Goal: Communication & Community: Answer question/provide support

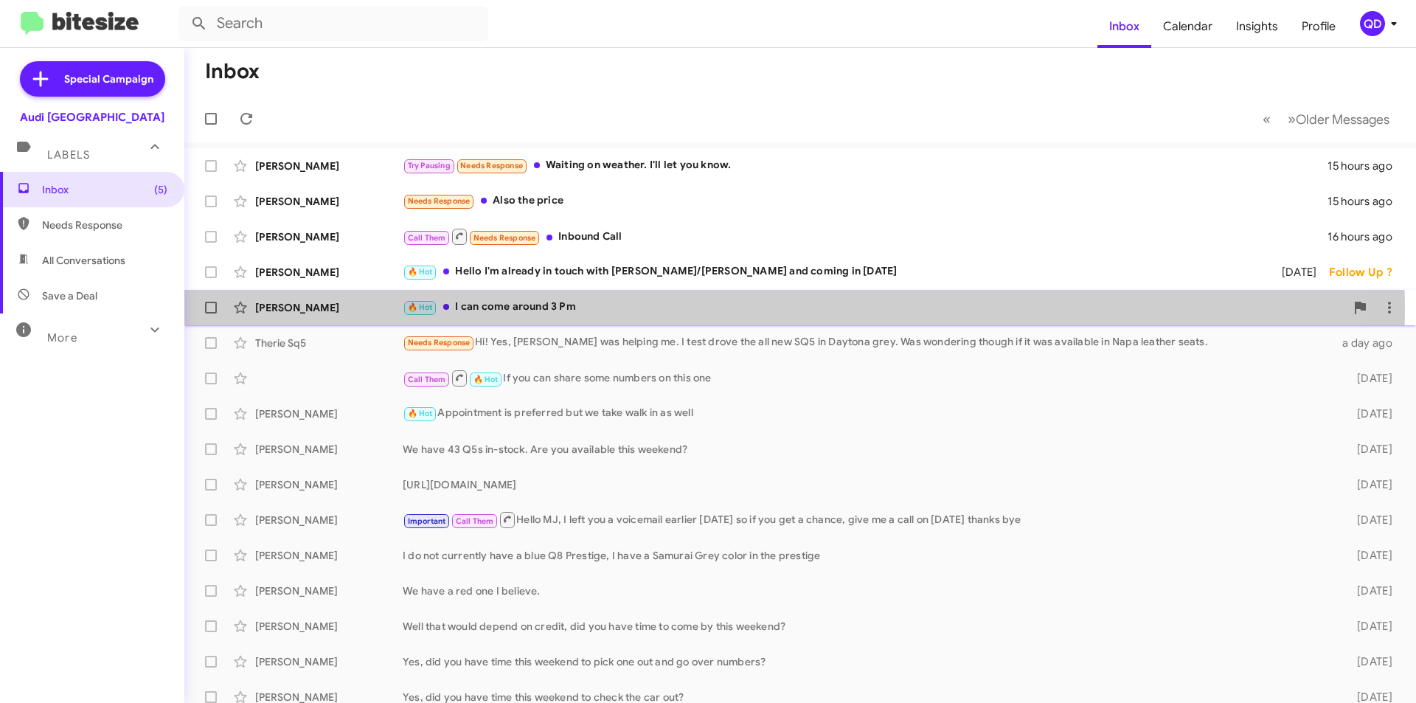
click at [542, 309] on div "🔥 Hot I can come around 3 Pm" at bounding box center [874, 307] width 942 height 17
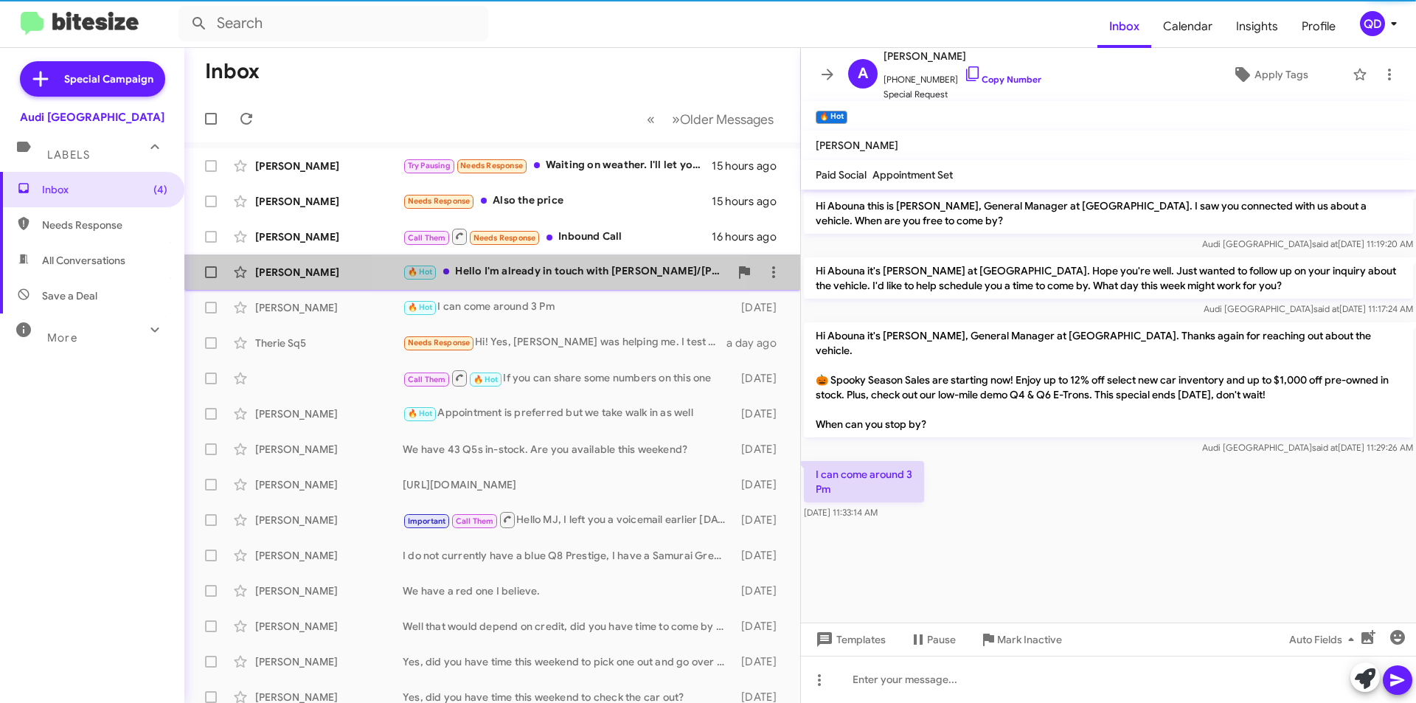
click at [557, 279] on div "🔥 Hot Hello I'm already in touch with [PERSON_NAME]/[PERSON_NAME] and coming in…" at bounding box center [566, 271] width 327 height 17
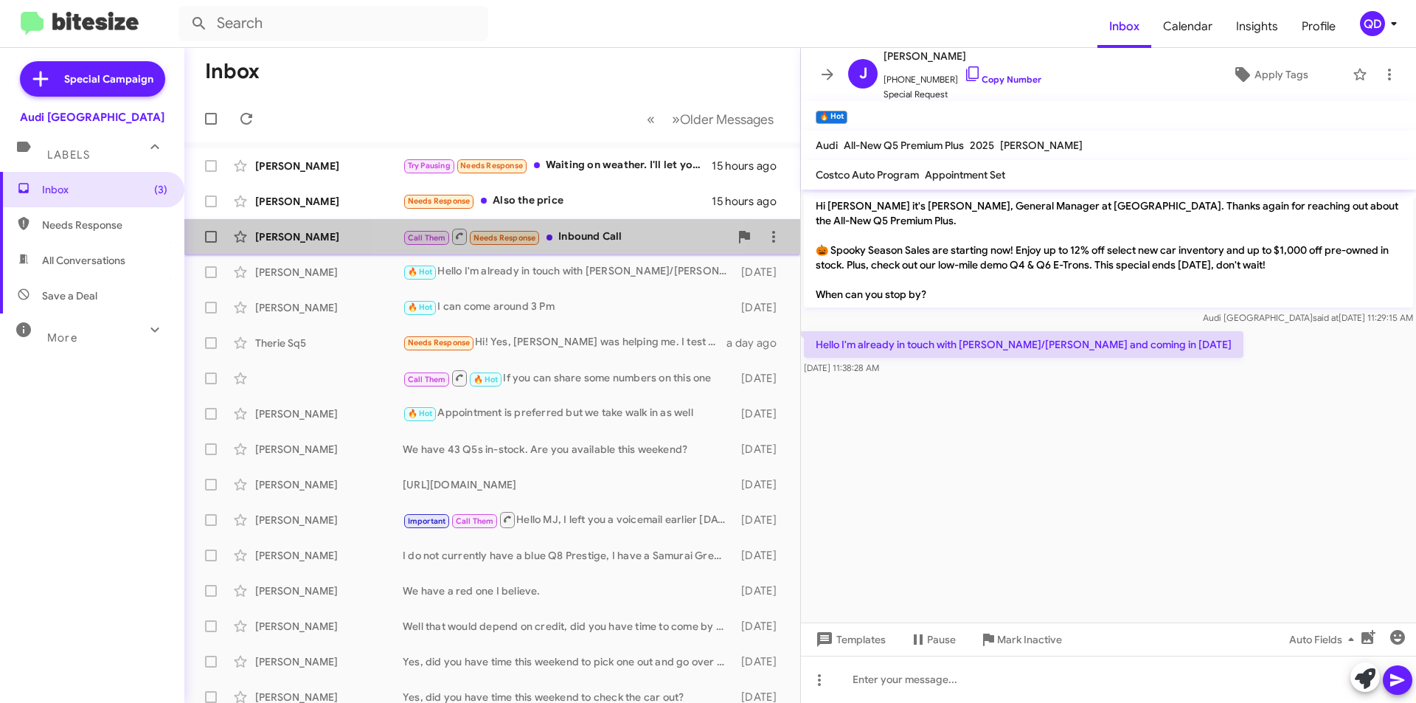
click at [568, 234] on div "Call Them Needs Response Inbound Call" at bounding box center [566, 236] width 327 height 18
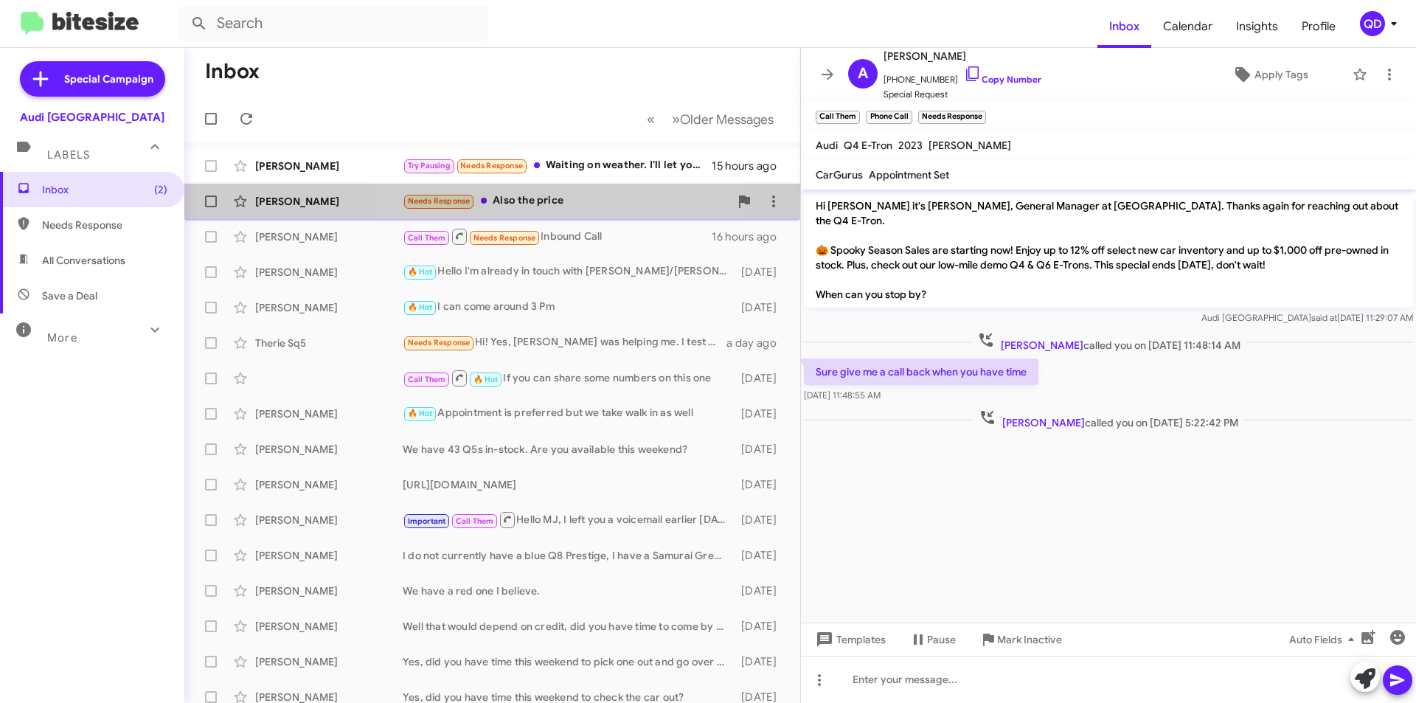
click at [515, 203] on div "Needs Response Also the price" at bounding box center [566, 200] width 327 height 17
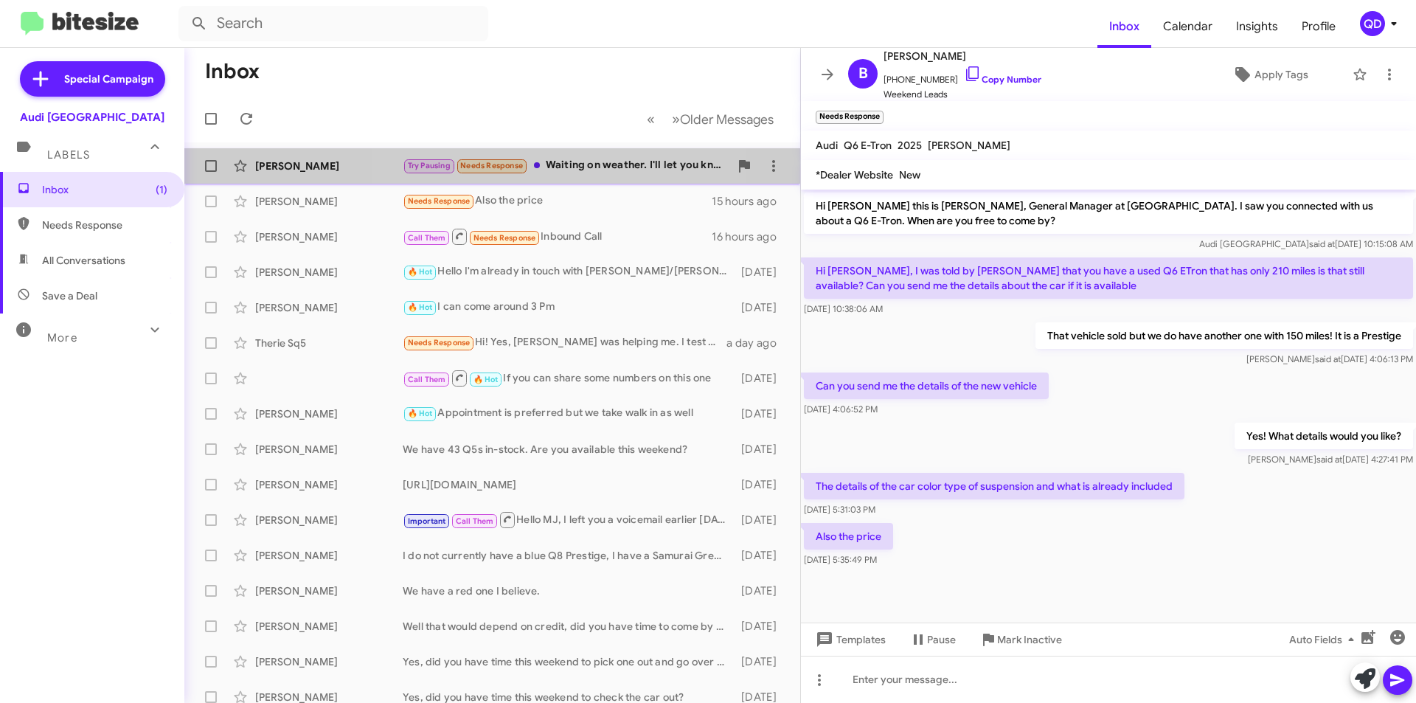
click at [534, 168] on div "Try Pausing Needs Response Waiting on weather. I'll let you know." at bounding box center [566, 165] width 327 height 17
